Goal: Task Accomplishment & Management: Use online tool/utility

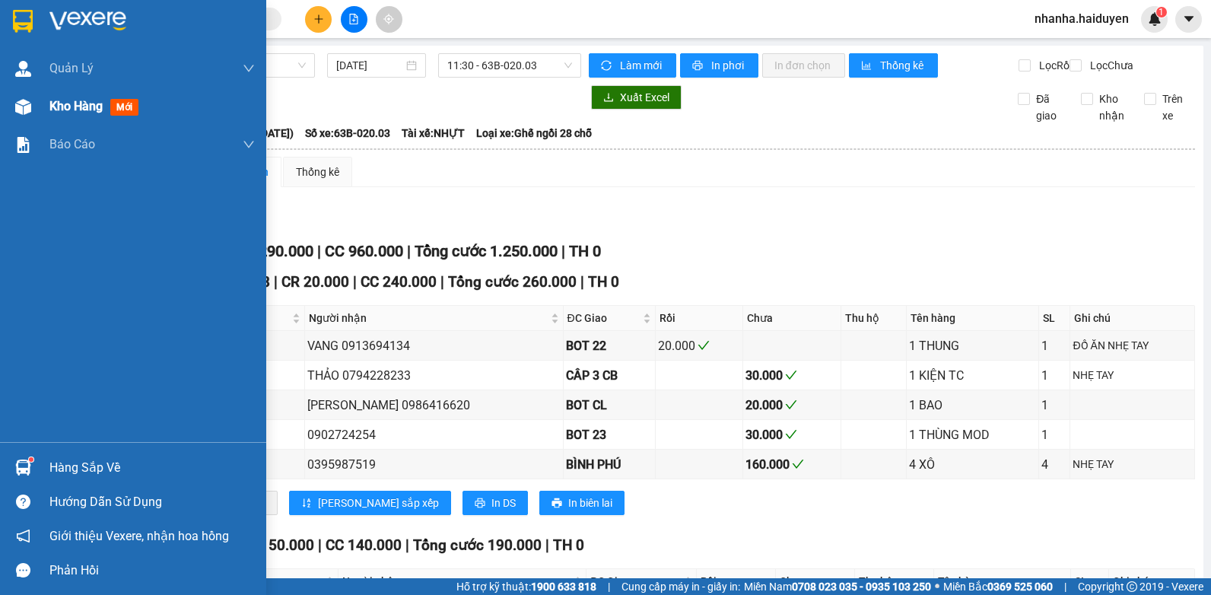
click at [69, 106] on span "Kho hàng" at bounding box center [75, 106] width 53 height 14
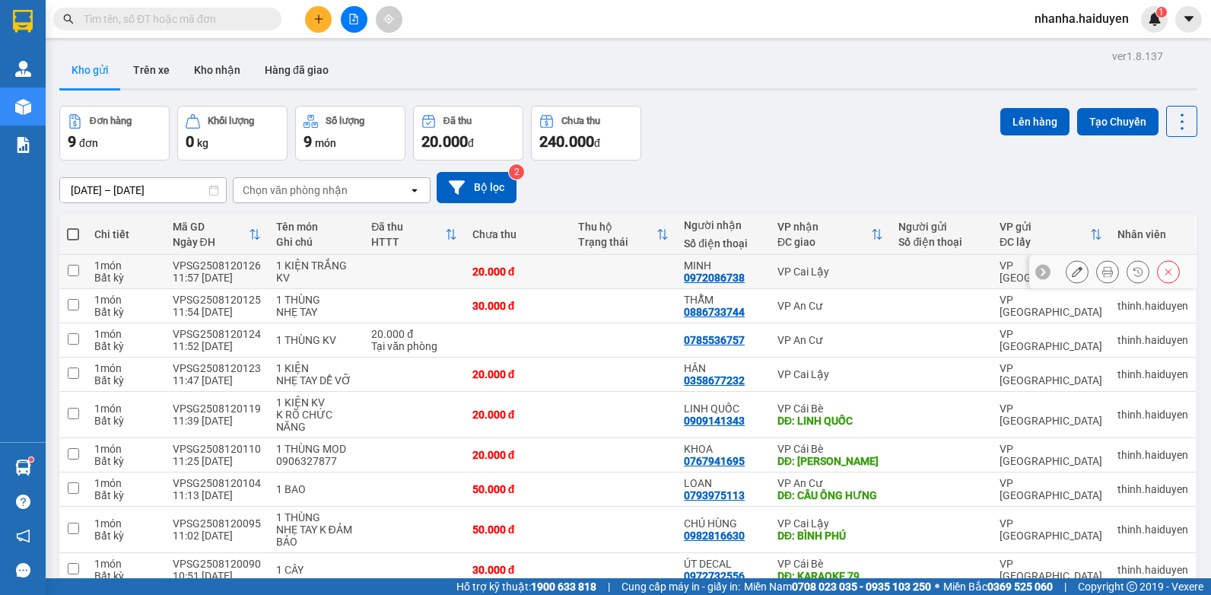
scroll to position [71, 0]
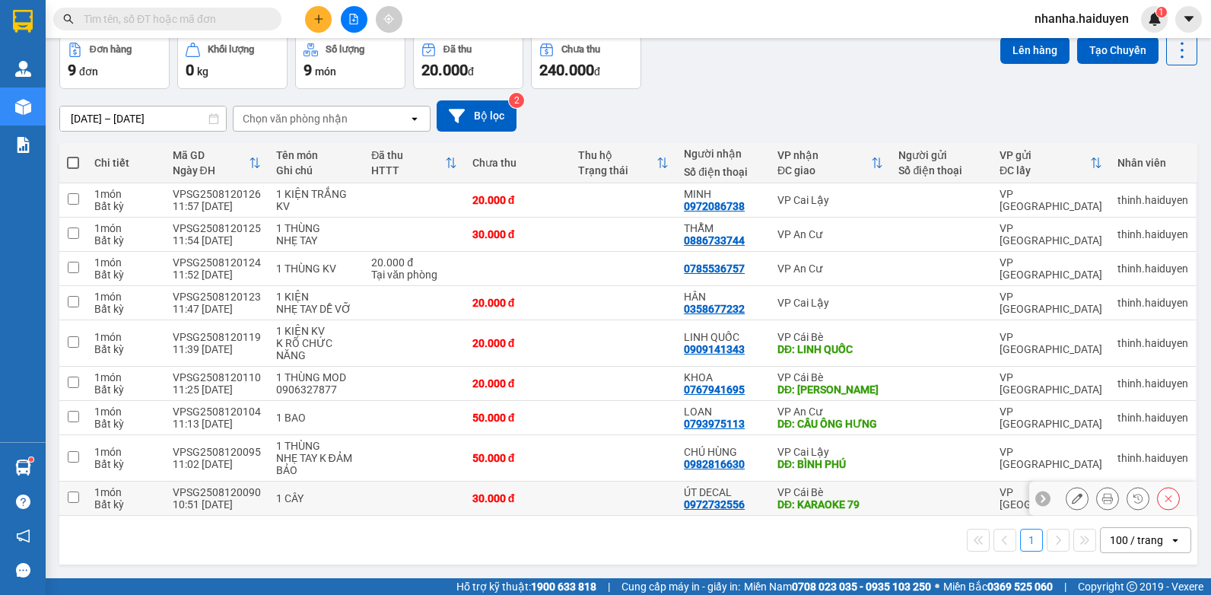
click at [642, 506] on td at bounding box center [623, 498] width 106 height 34
checkbox input "true"
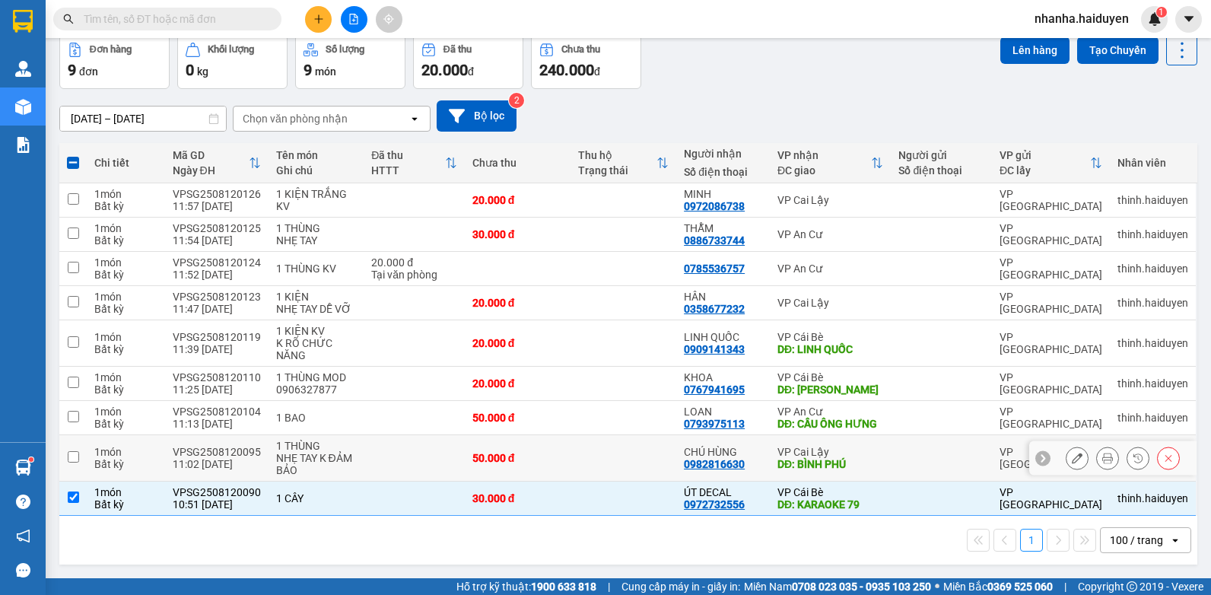
click at [628, 456] on td at bounding box center [623, 458] width 106 height 46
checkbox input "true"
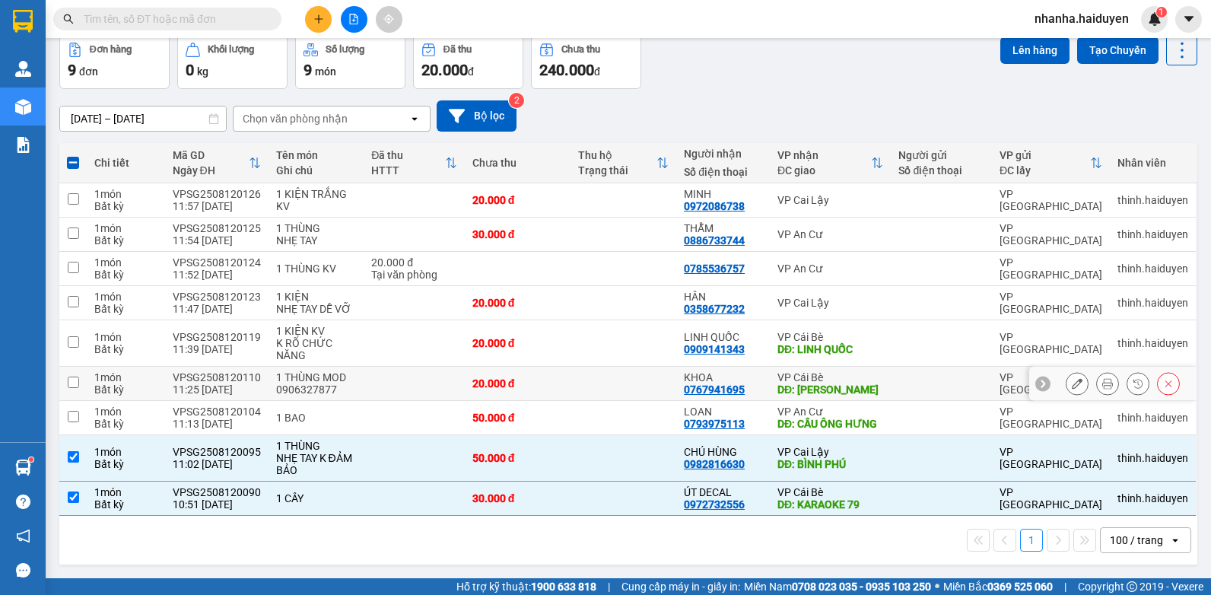
click at [621, 387] on td at bounding box center [623, 384] width 106 height 34
checkbox input "true"
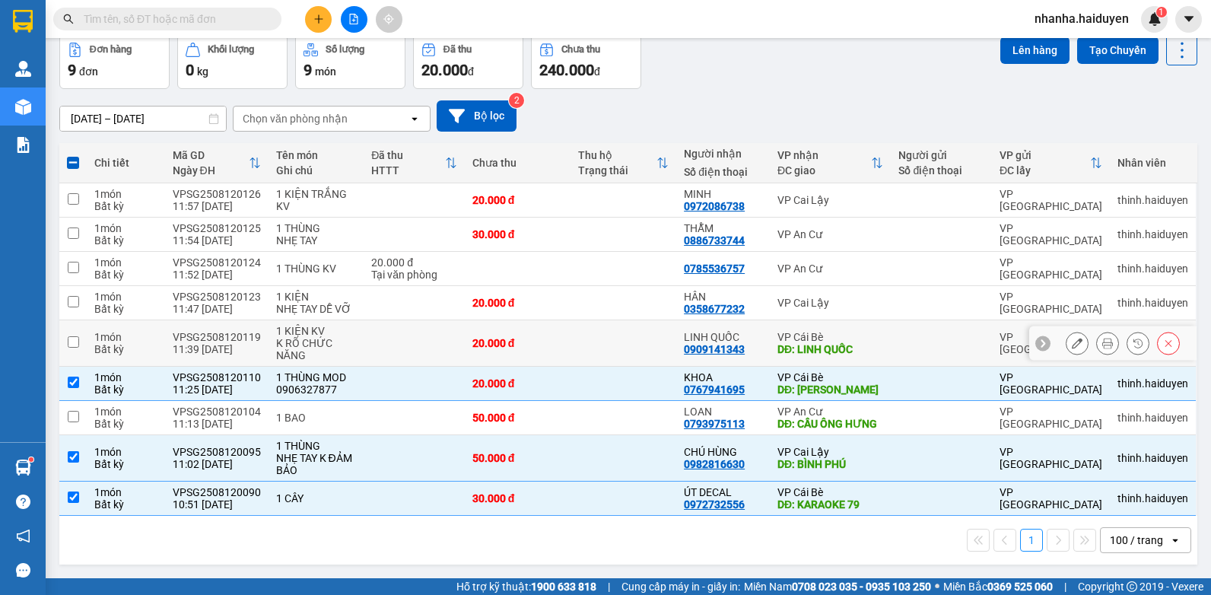
click at [621, 354] on td at bounding box center [623, 343] width 106 height 46
checkbox input "true"
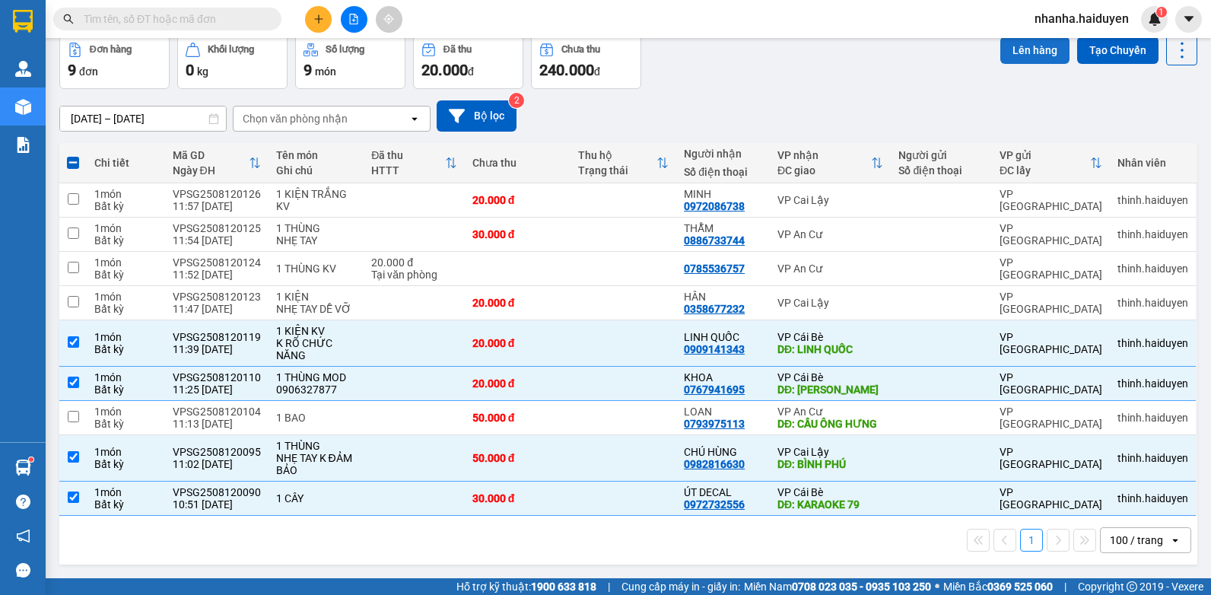
click at [1001, 50] on button "Lên hàng" at bounding box center [1034, 50] width 69 height 27
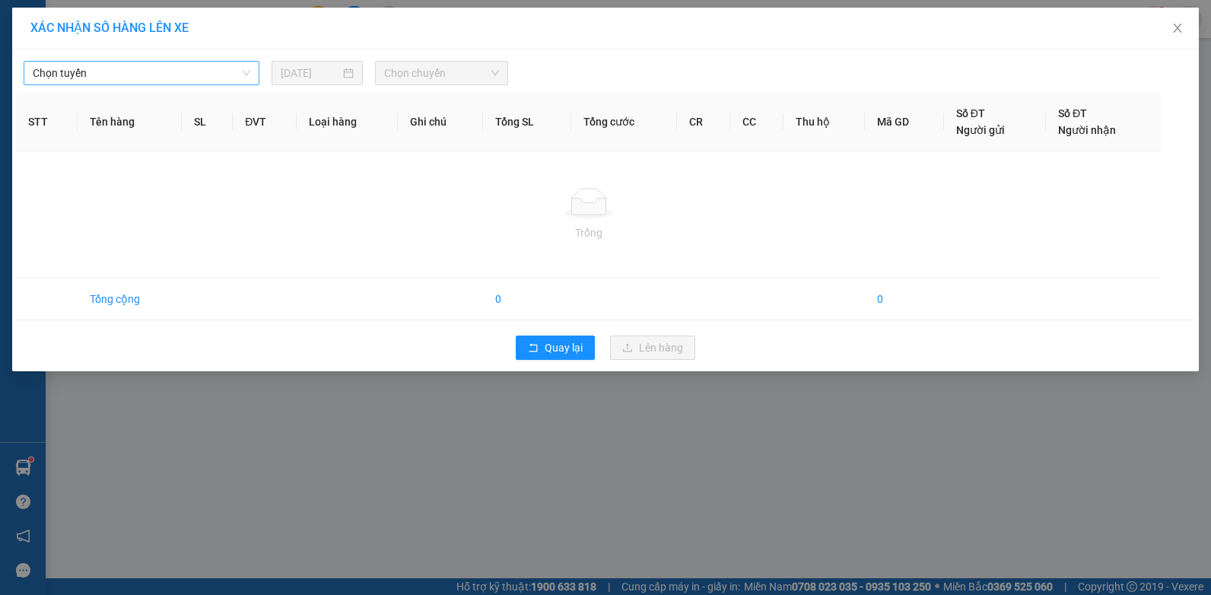
click at [78, 79] on span "Chọn tuyến" at bounding box center [142, 73] width 218 height 23
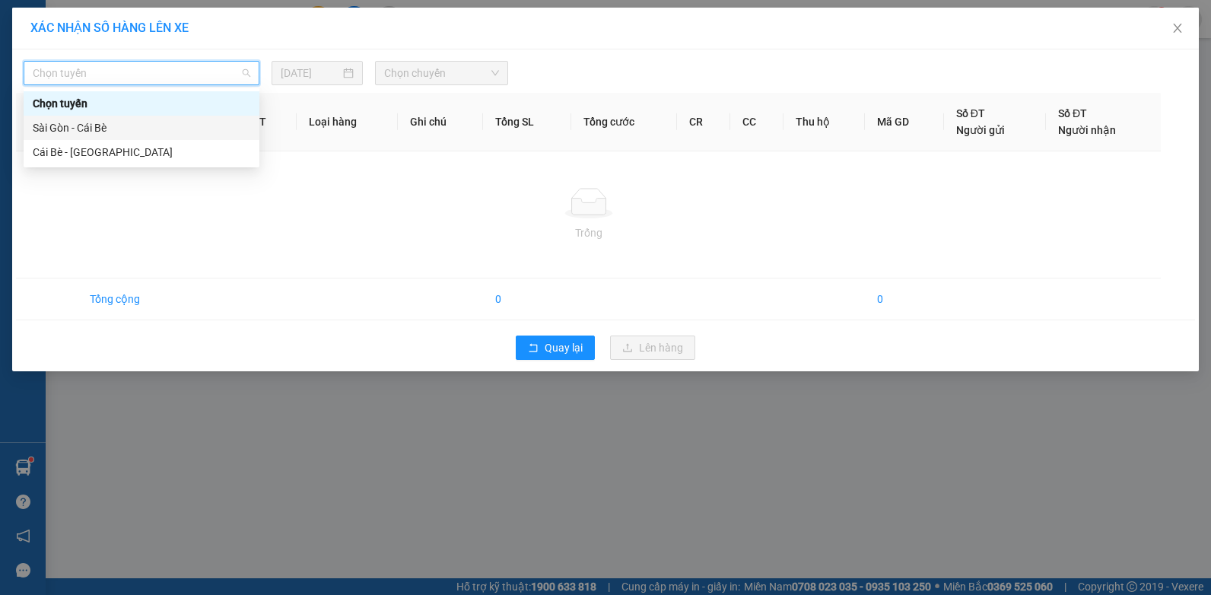
click at [79, 125] on div "Sài Gòn - Cái Bè" at bounding box center [142, 127] width 218 height 17
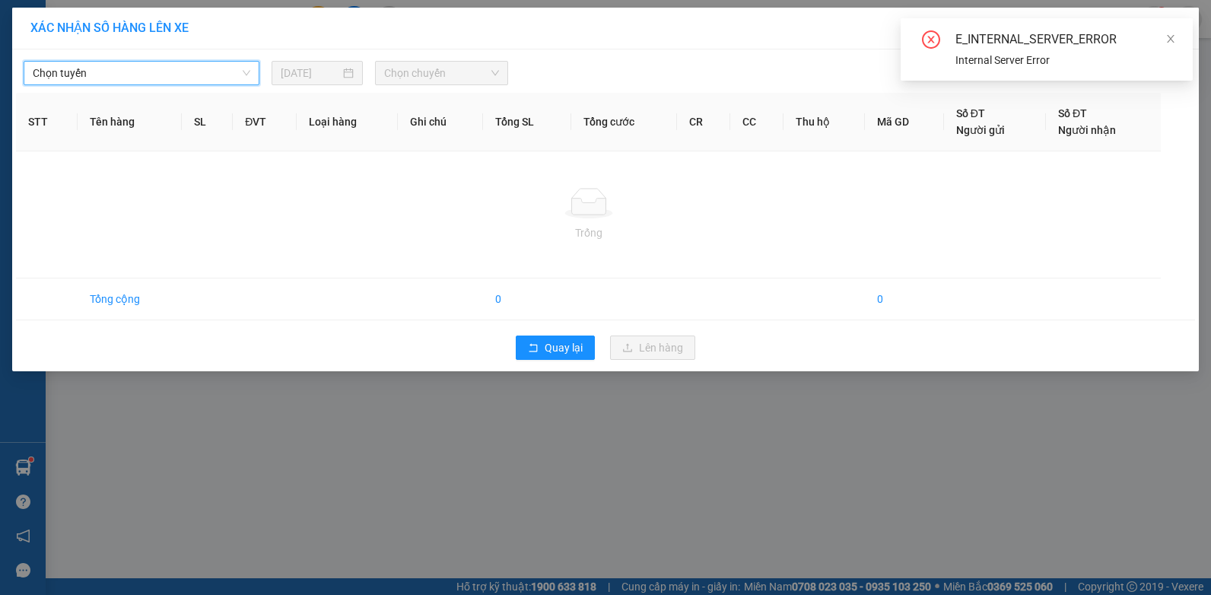
click at [167, 76] on span "Chọn tuyến" at bounding box center [142, 73] width 218 height 23
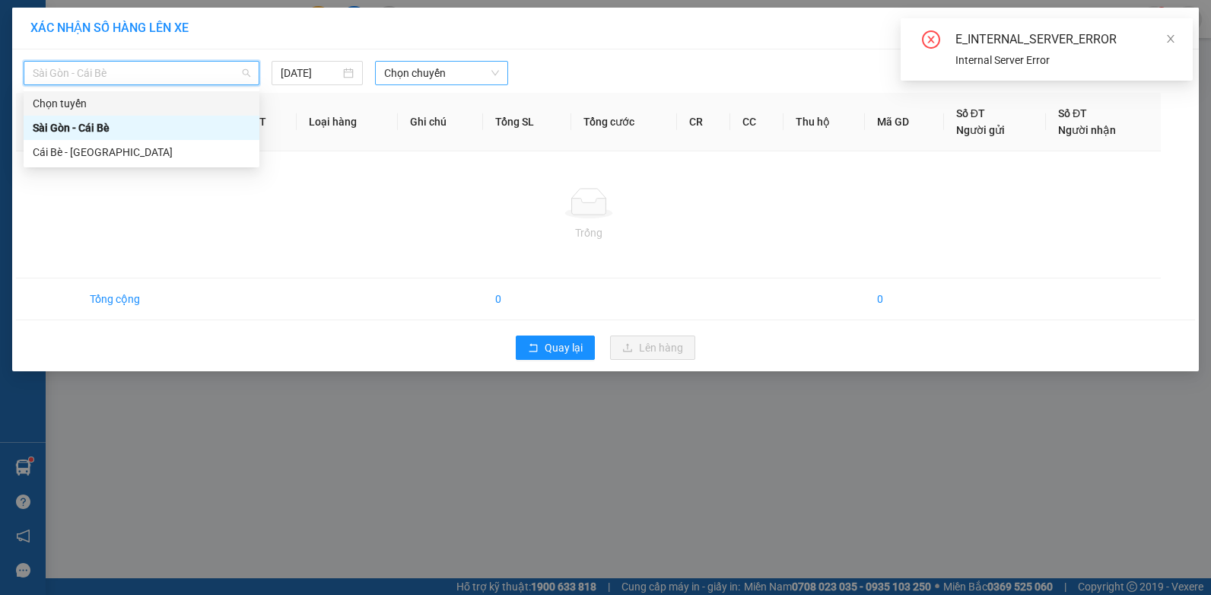
click at [431, 71] on span "Chọn chuyến" at bounding box center [441, 73] width 114 height 23
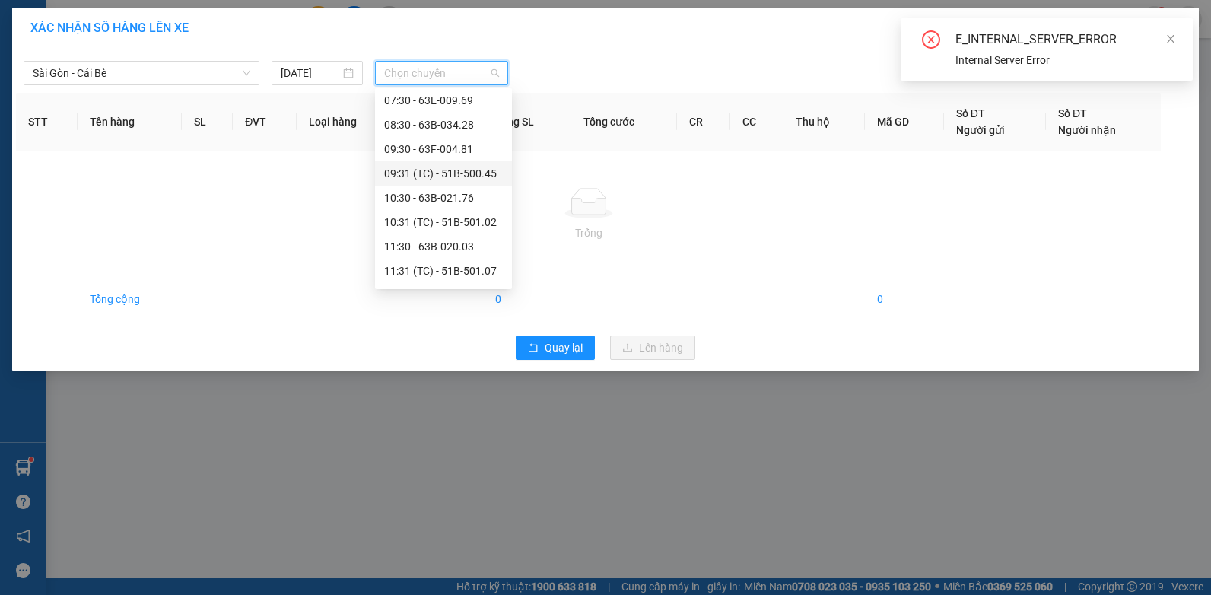
scroll to position [228, 0]
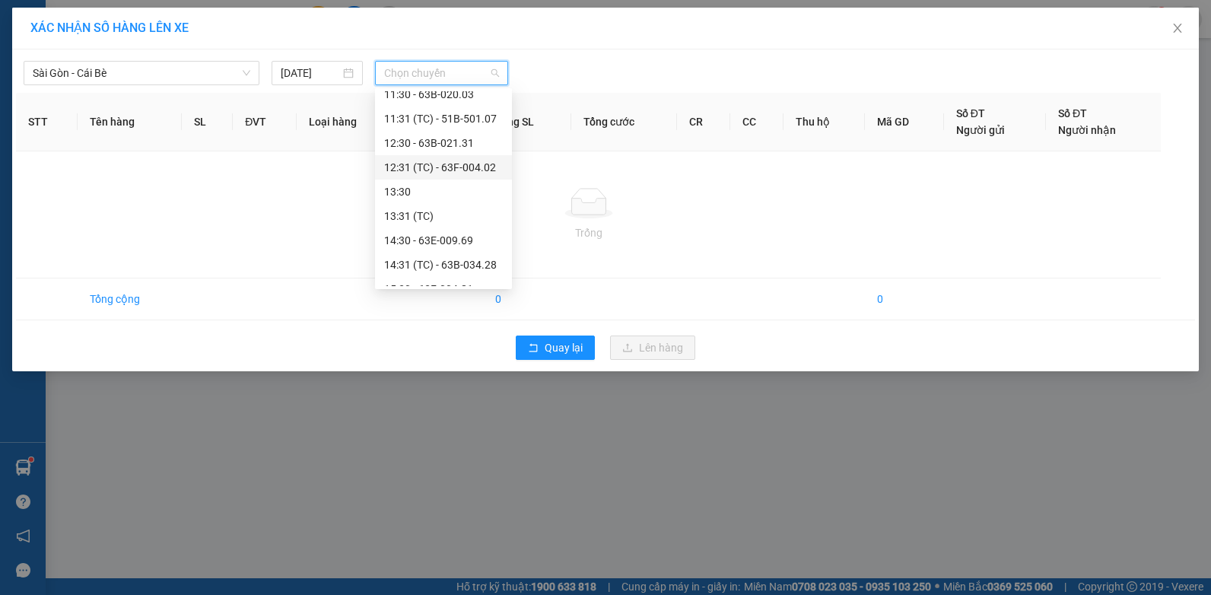
click at [471, 168] on div "12:31 (TC) - 63F-004.02" at bounding box center [443, 167] width 119 height 17
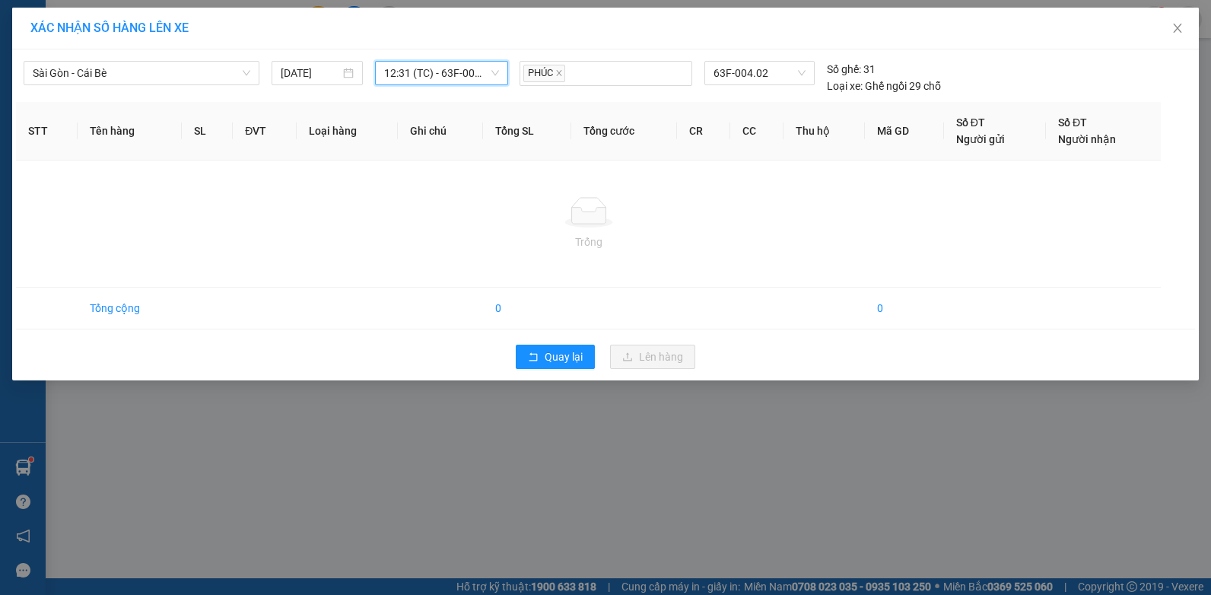
click at [441, 75] on span "12:31 (TC) - 63F-004.02" at bounding box center [441, 73] width 114 height 23
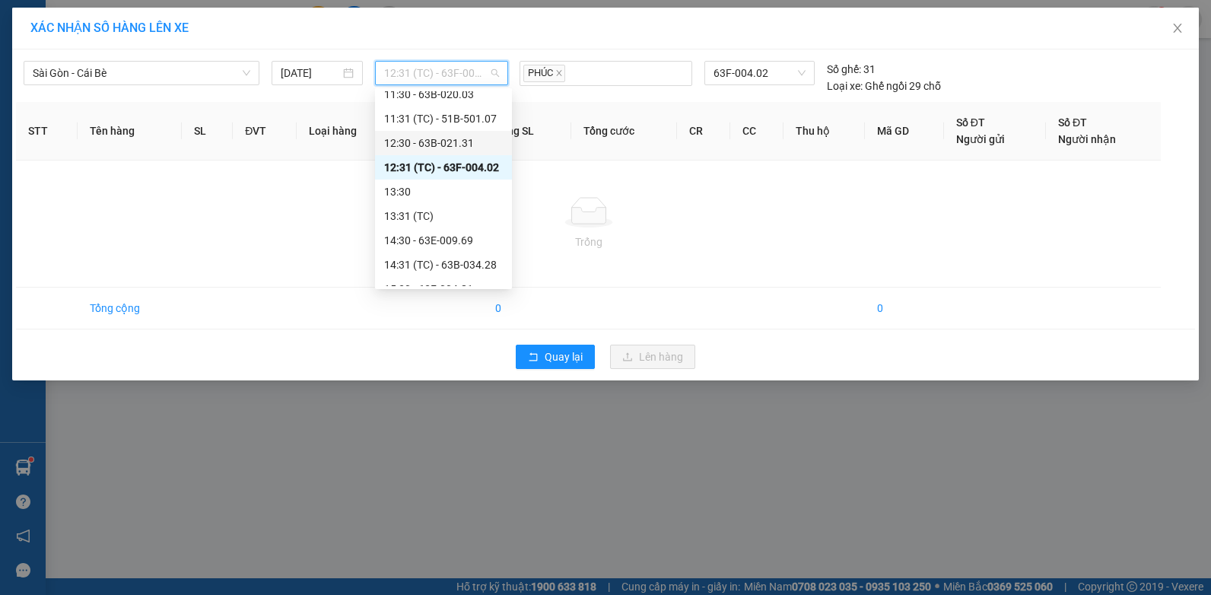
click at [447, 151] on div "12:30 - 63B-021.31" at bounding box center [443, 143] width 119 height 17
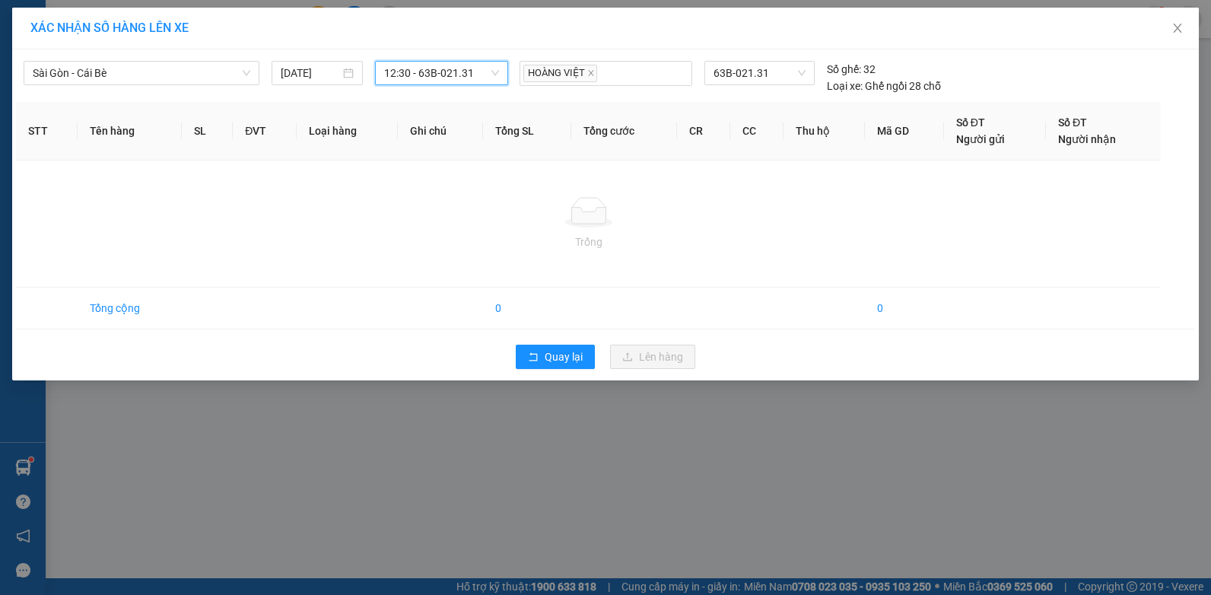
click at [352, 468] on div "XÁC NHẬN SỐ HÀNG LÊN XE Sài Gòn - Cái Bè [DATE] 12:30 12:30 - 63B-021.31 HOÀNG …" at bounding box center [605, 297] width 1211 height 595
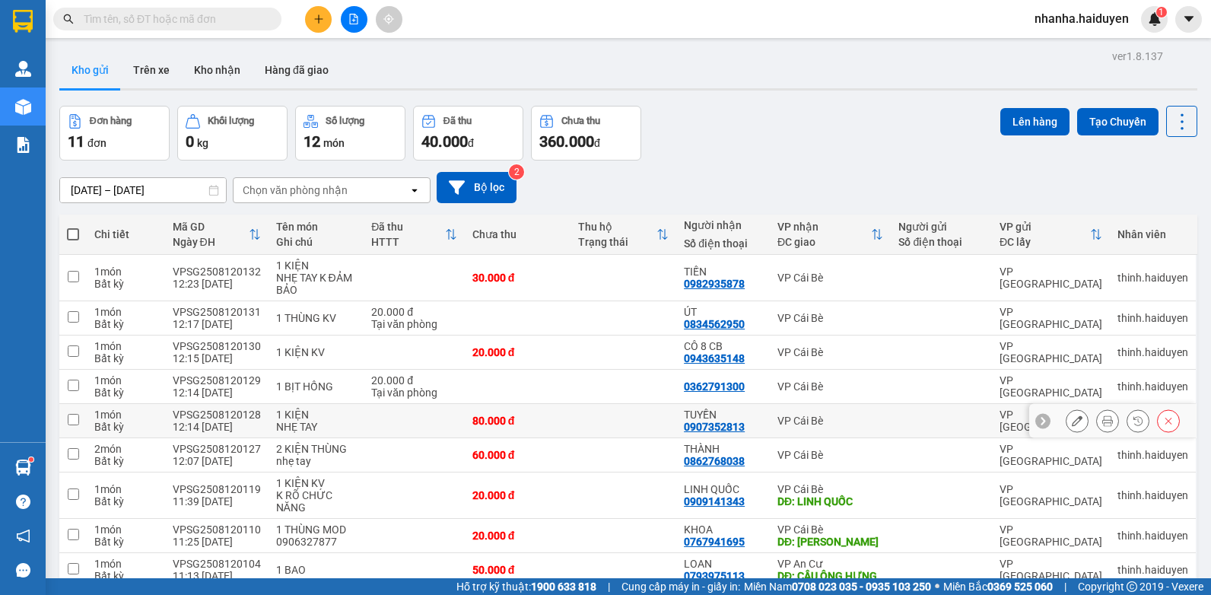
scroll to position [152, 0]
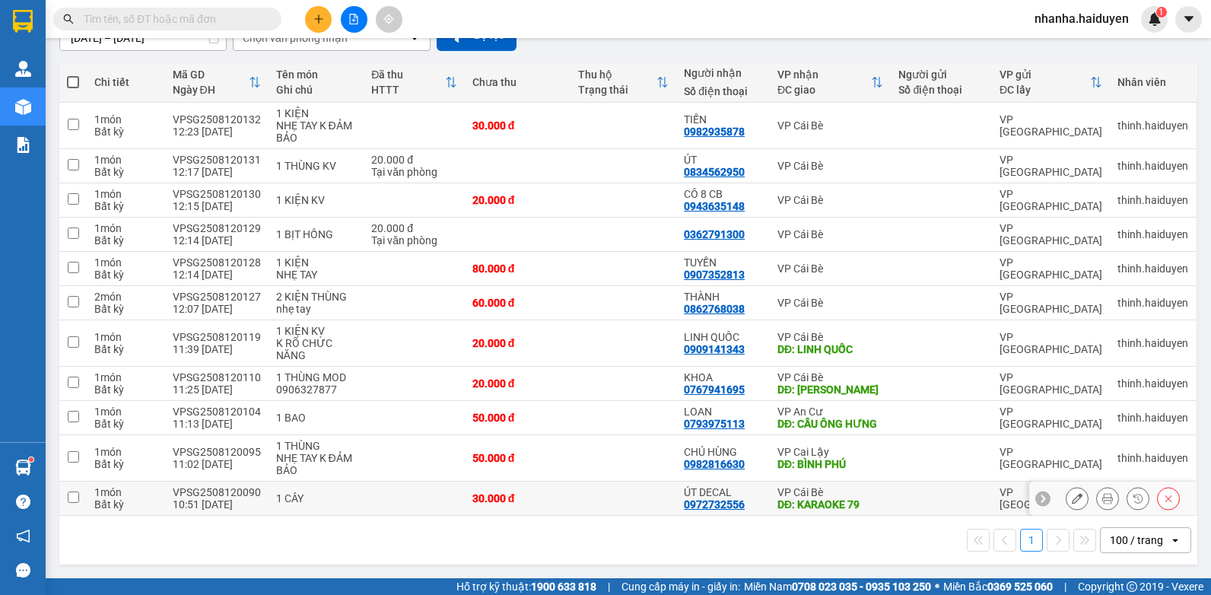
click at [345, 487] on td "1 CÂY" at bounding box center [316, 498] width 96 height 34
checkbox input "true"
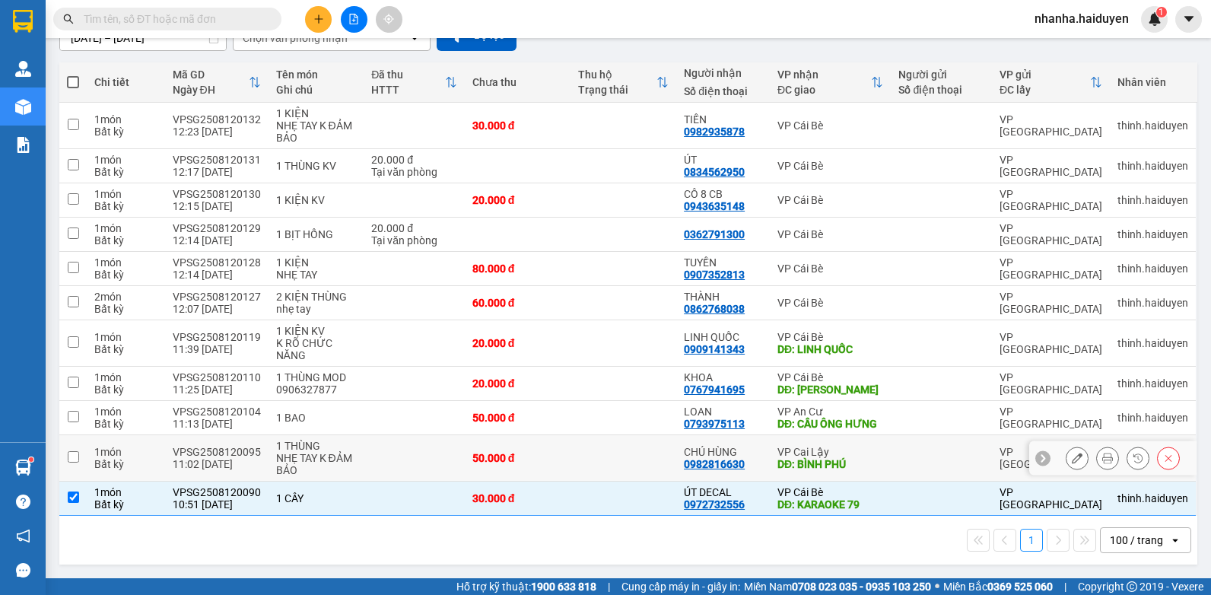
click at [354, 457] on td "1 THÙNG NHẸ TAY K ĐẢM BẢO" at bounding box center [316, 458] width 96 height 46
checkbox input "true"
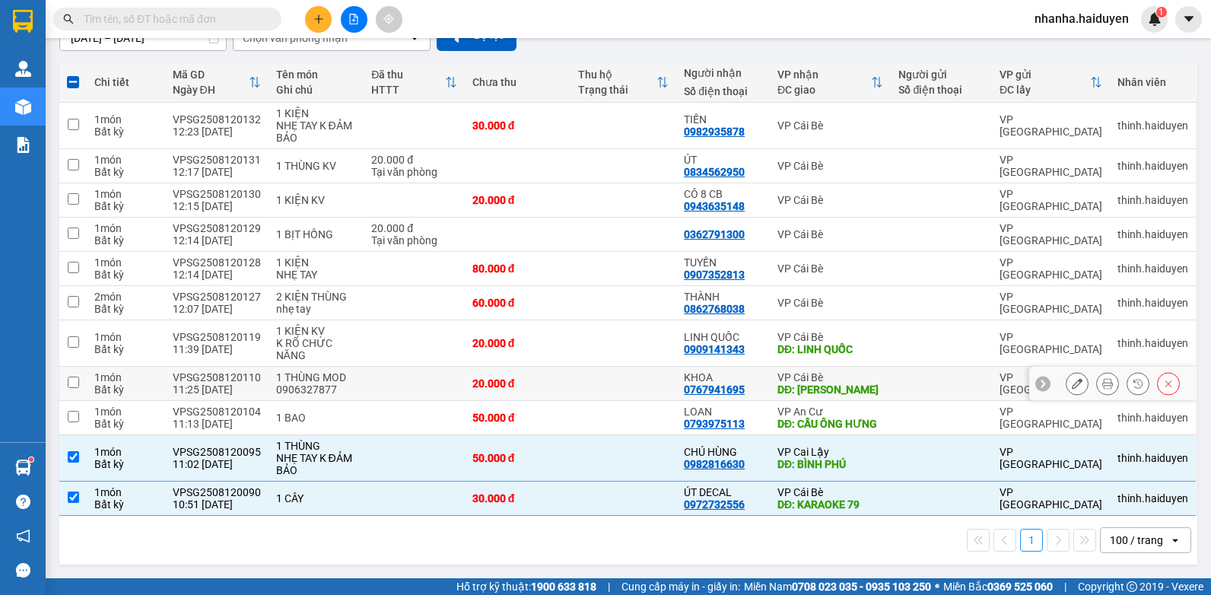
click at [410, 383] on td at bounding box center [414, 384] width 100 height 34
checkbox input "true"
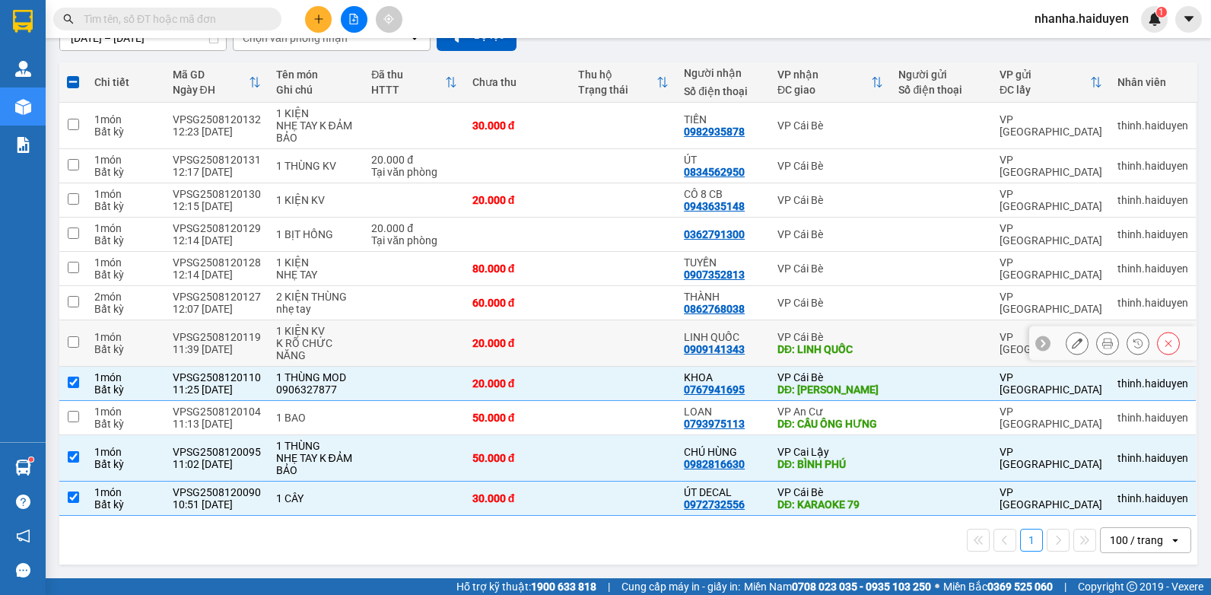
click at [411, 359] on td at bounding box center [414, 343] width 100 height 46
checkbox input "true"
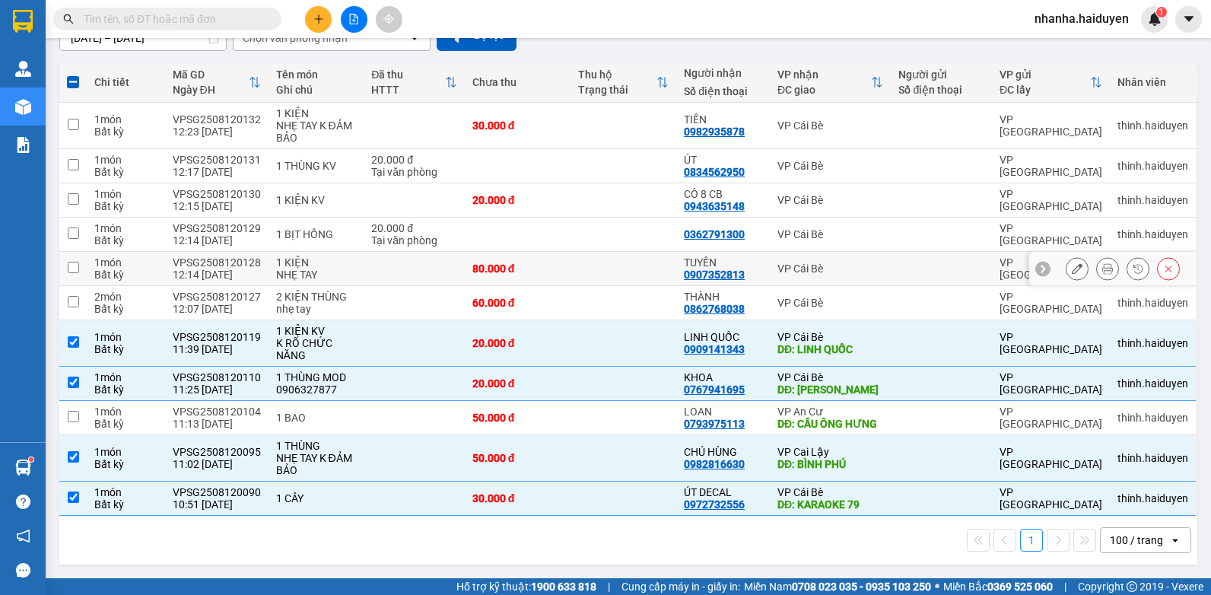
scroll to position [0, 0]
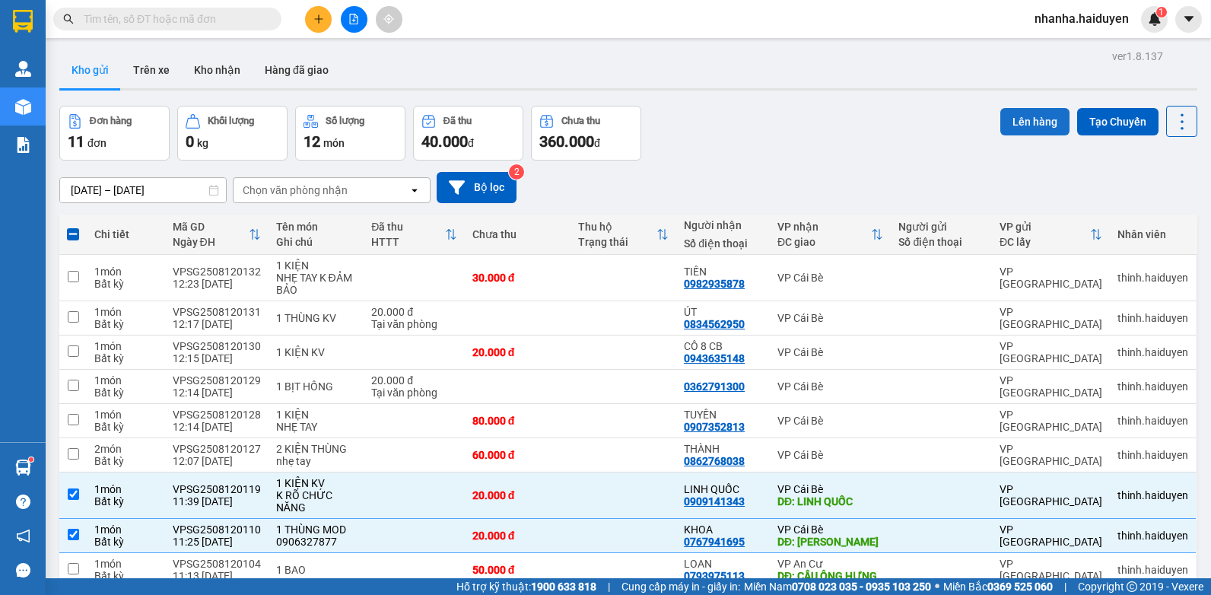
click at [1011, 122] on button "Lên hàng" at bounding box center [1034, 121] width 69 height 27
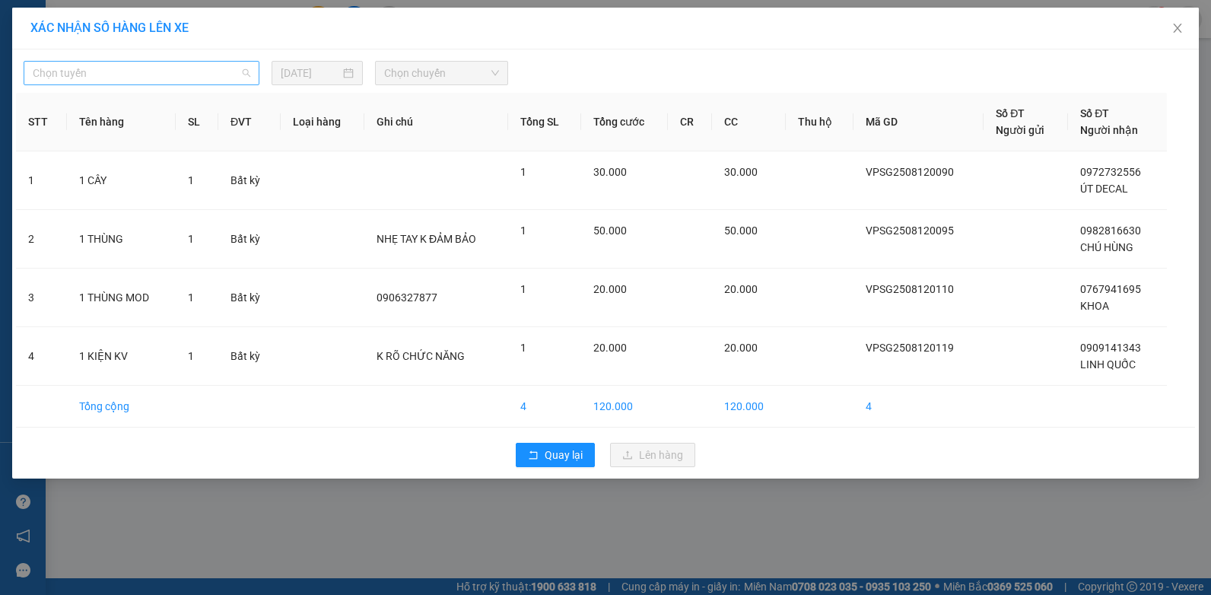
click at [191, 67] on span "Chọn tuyến" at bounding box center [142, 73] width 218 height 23
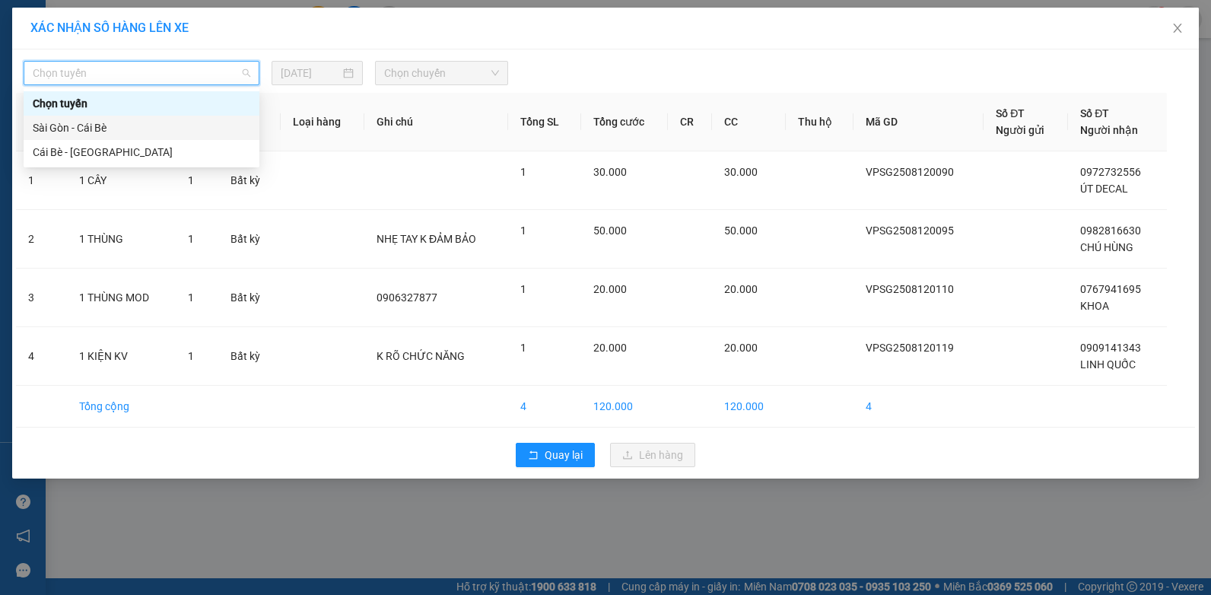
click at [163, 126] on div "Sài Gòn - Cái Bè" at bounding box center [142, 127] width 218 height 17
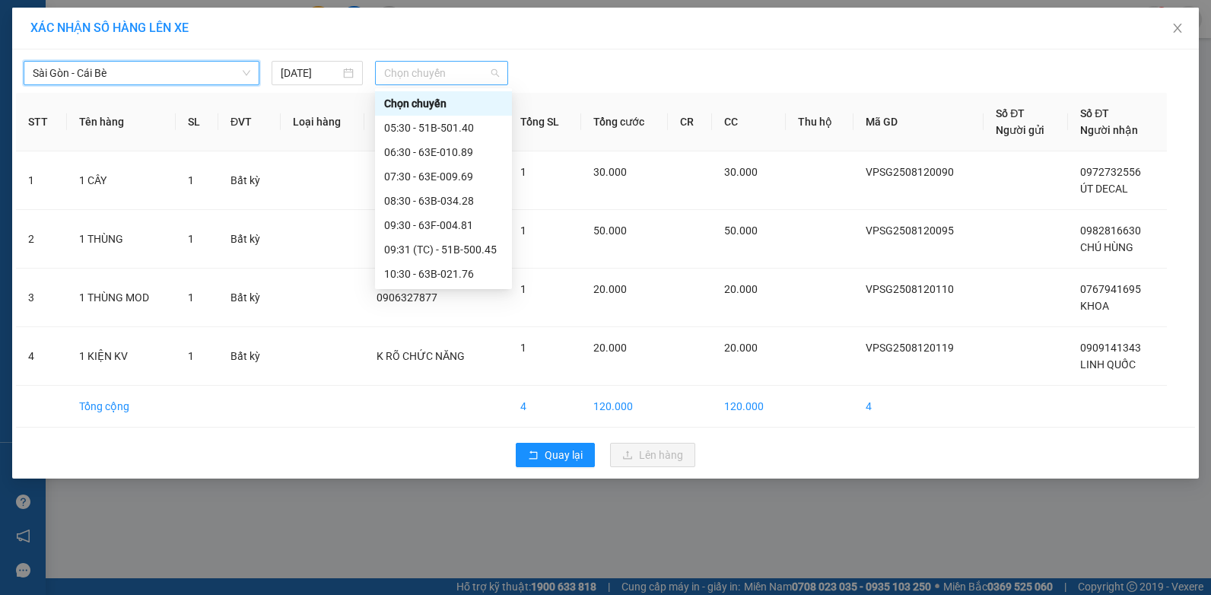
click at [437, 74] on span "Chọn chuyến" at bounding box center [441, 73] width 114 height 23
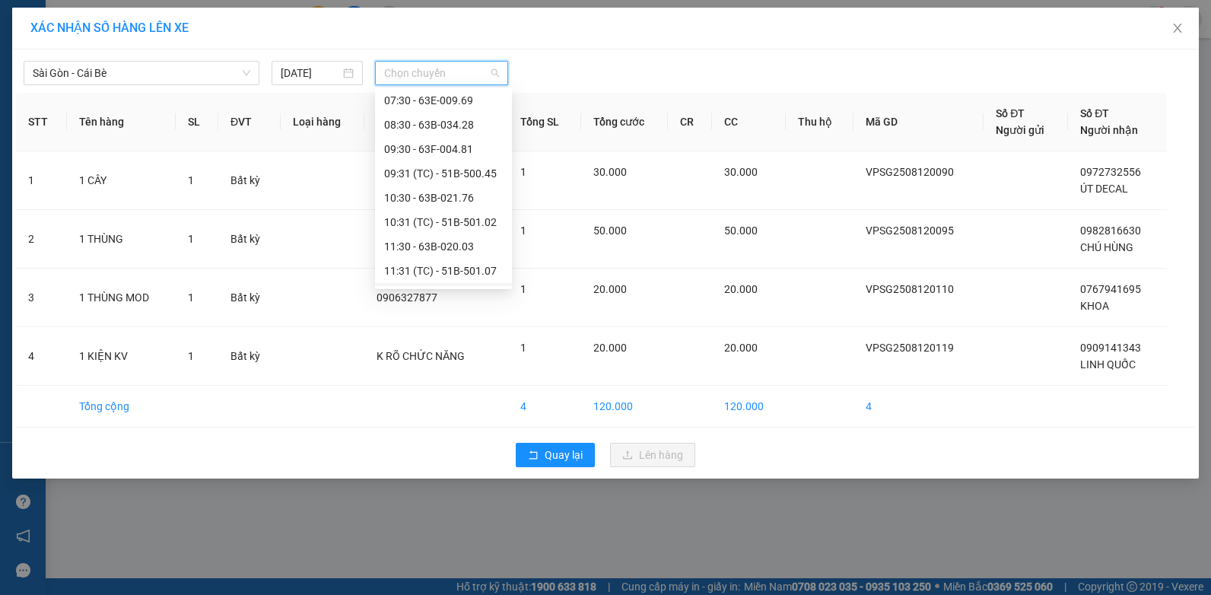
scroll to position [228, 0]
click at [456, 141] on div "12:30 - 63B-021.31" at bounding box center [443, 143] width 119 height 17
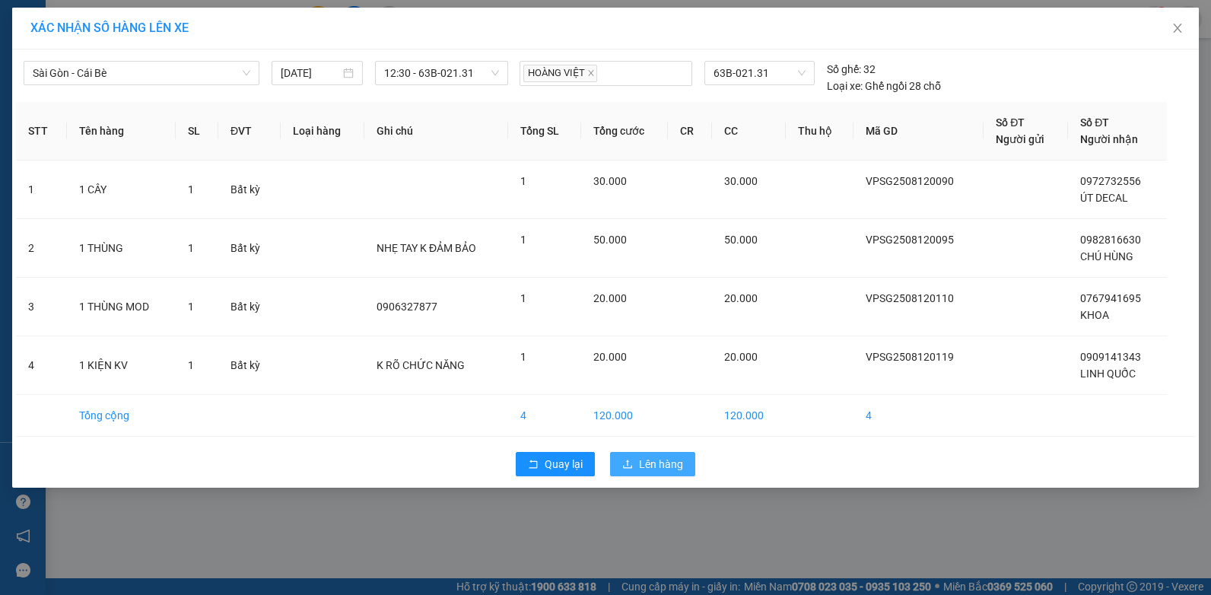
click at [680, 467] on span "Lên hàng" at bounding box center [661, 464] width 44 height 17
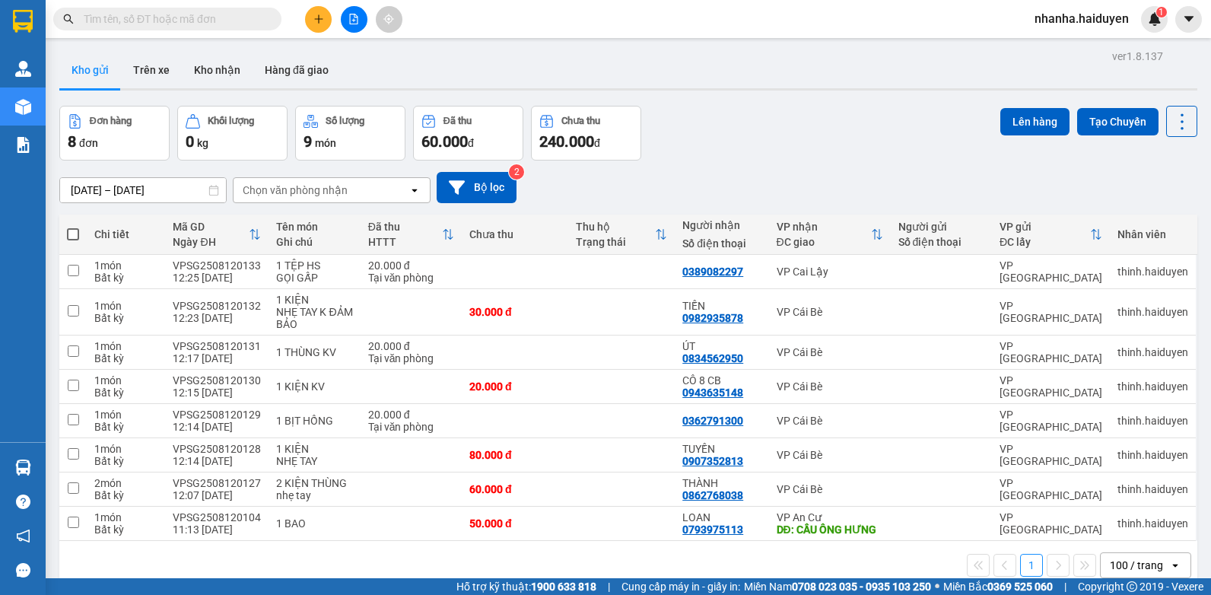
scroll to position [70, 0]
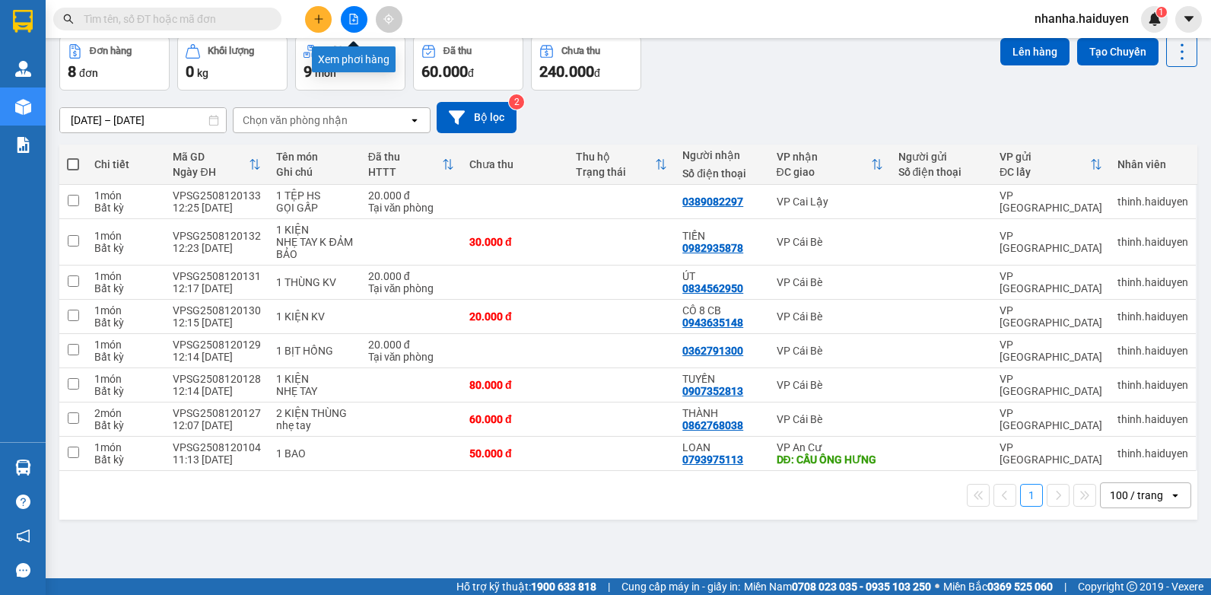
click at [355, 19] on icon "file-add" at bounding box center [353, 19] width 11 height 11
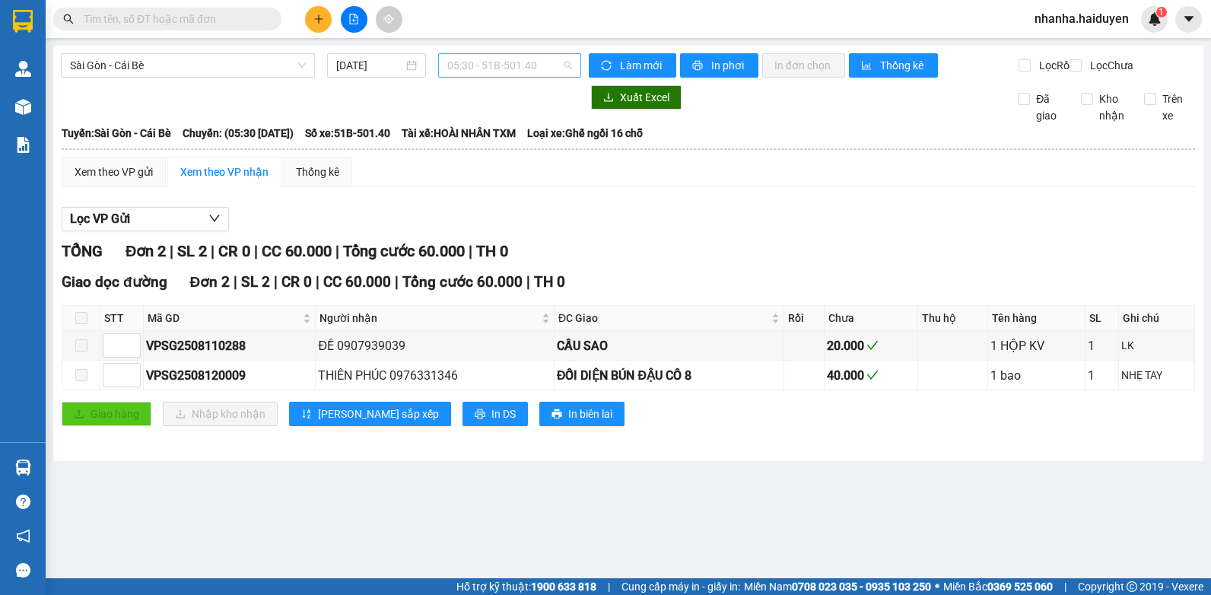
click at [507, 64] on span "05:30 - 51B-501.40" at bounding box center [509, 65] width 125 height 23
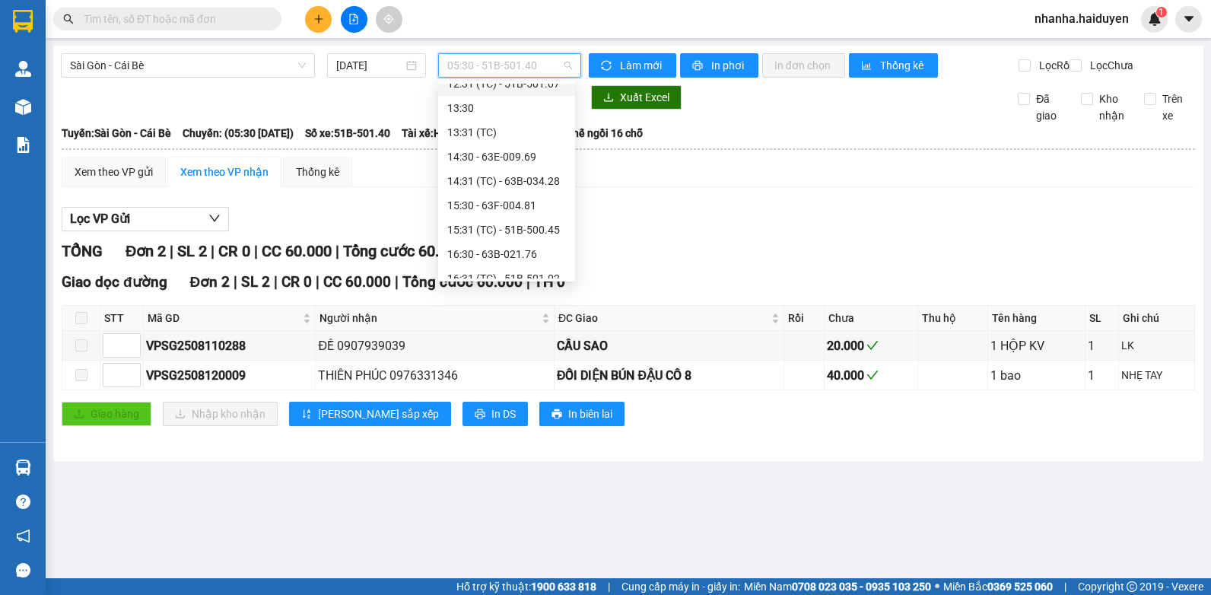
scroll to position [228, 0]
click at [523, 141] on div "12:30 - 63F-004.02" at bounding box center [506, 135] width 119 height 17
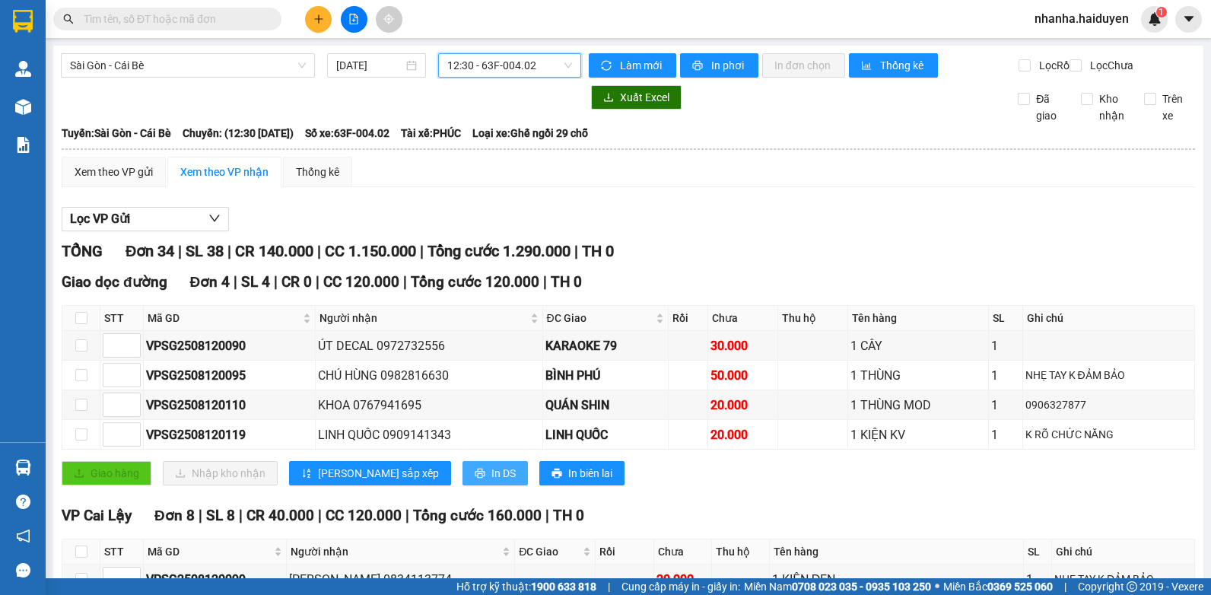
click at [475, 478] on icon "printer" at bounding box center [480, 473] width 10 height 10
click at [81, 324] on input "checkbox" at bounding box center [81, 318] width 12 height 12
checkbox input "true"
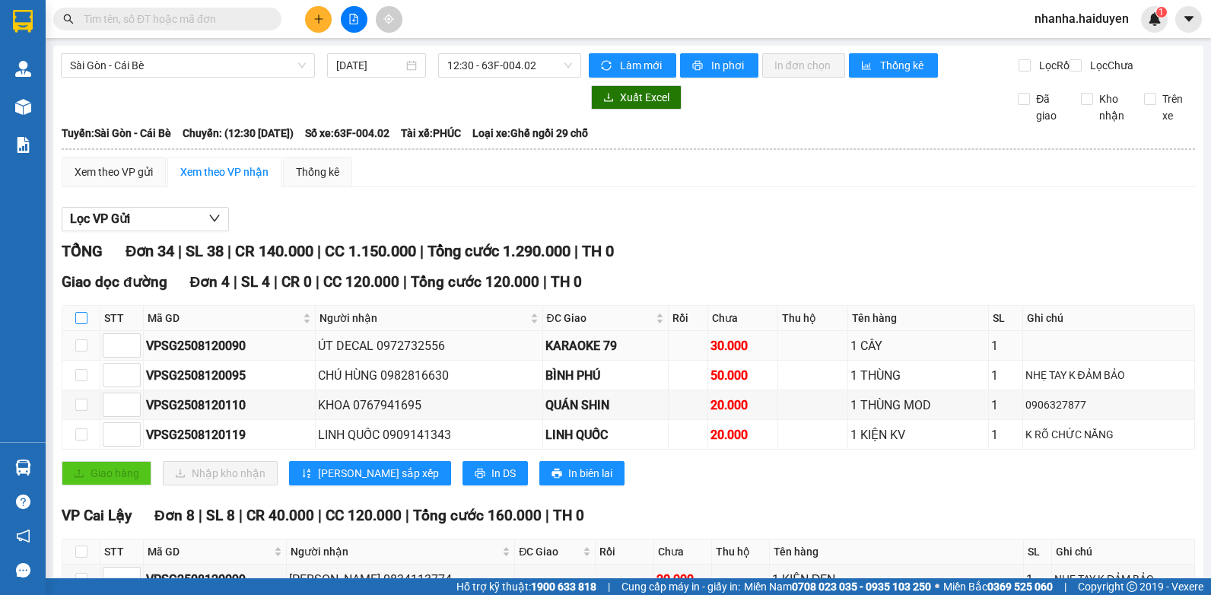
checkbox input "true"
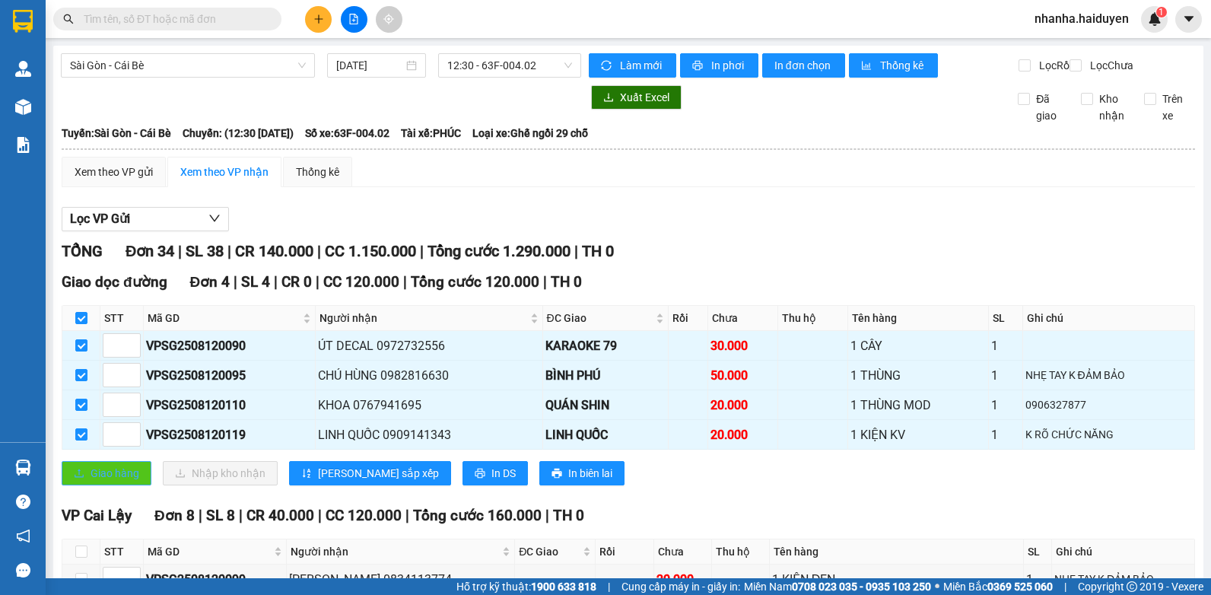
click at [110, 481] on span "Giao hàng" at bounding box center [114, 473] width 49 height 17
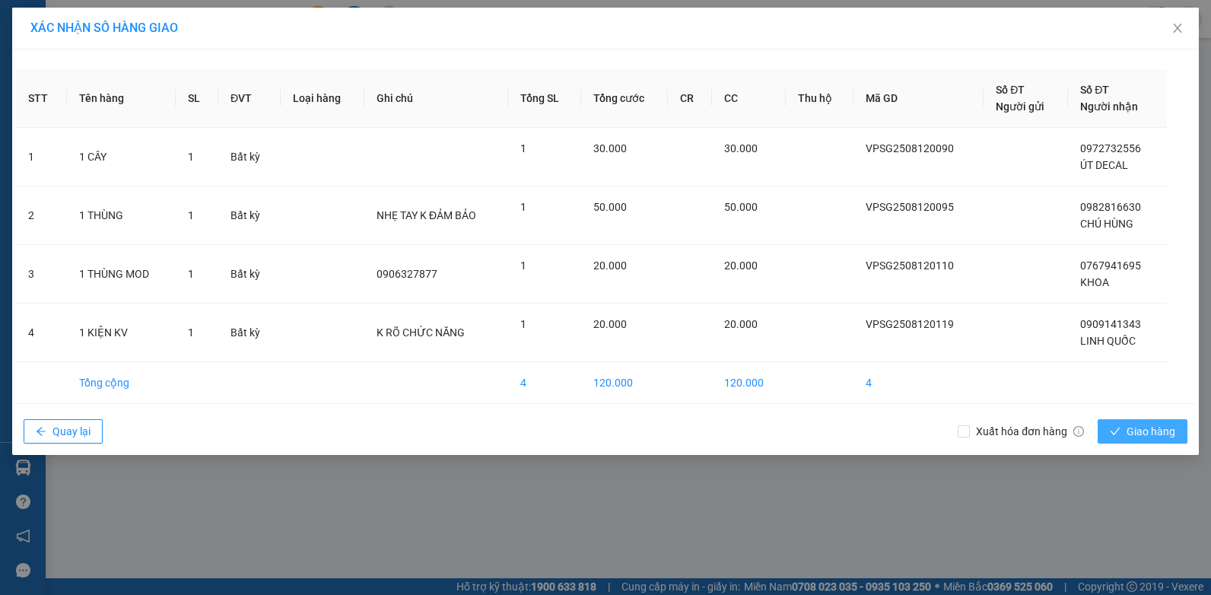
click at [1148, 427] on span "Giao hàng" at bounding box center [1150, 431] width 49 height 17
